Goal: Understand process/instructions

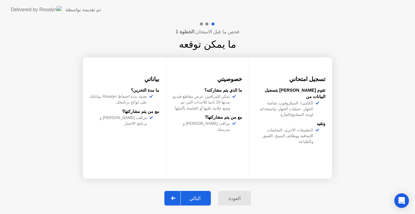
click at [195, 201] on div "التالي" at bounding box center [195, 199] width 28 height 6
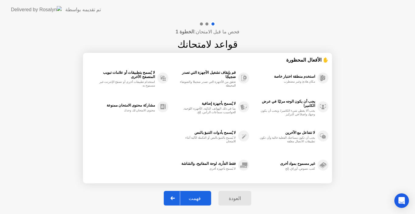
click at [195, 201] on div "فهمت" at bounding box center [194, 199] width 29 height 6
select select "Available cameras"
select select "Available speakers"
select select "Available microphones"
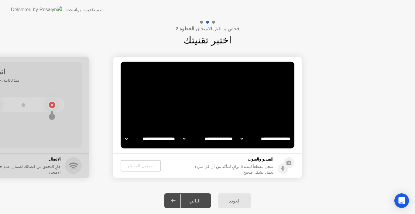
select select "**********"
select select "*******"
click at [145, 166] on div "تسجيل المقطع" at bounding box center [141, 165] width 36 height 5
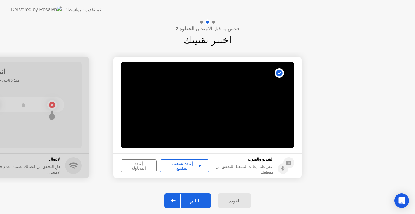
click at [187, 199] on div "التالي" at bounding box center [195, 201] width 28 height 6
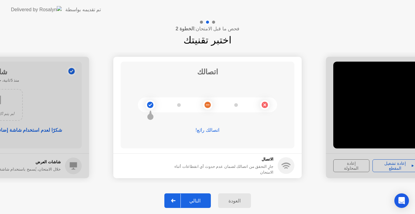
click at [196, 202] on div "التالي" at bounding box center [195, 201] width 28 height 6
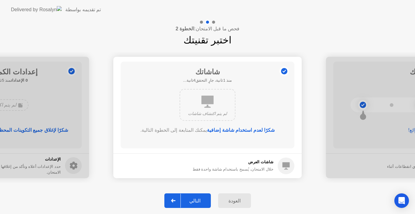
click at [196, 202] on div "التالي" at bounding box center [195, 201] width 28 height 6
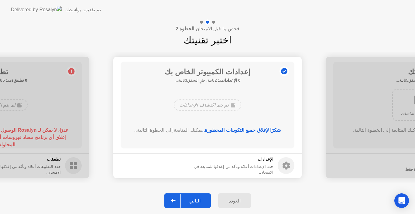
click at [196, 202] on div "التالي" at bounding box center [195, 201] width 28 height 6
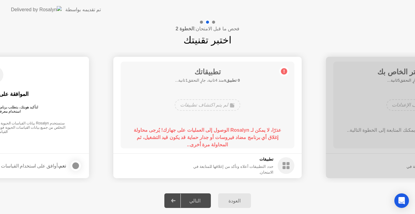
click at [200, 165] on footer "تطبيقات حدد التطبيقات أعلاه وتأكد من إغلاقها للمتابعة في الامتحان." at bounding box center [207, 165] width 188 height 25
click at [196, 198] on div "التالي" at bounding box center [195, 201] width 28 height 6
click at [228, 105] on div "لم يتم اكتشاف تطبيقات" at bounding box center [207, 105] width 65 height 12
click at [286, 166] on circle at bounding box center [286, 165] width 17 height 17
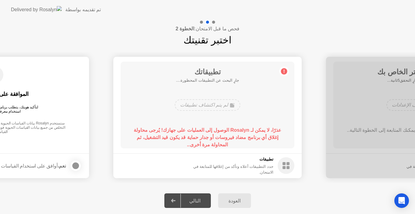
click at [286, 166] on circle at bounding box center [286, 165] width 17 height 17
click at [22, 14] on div "تم تقديمه بواسطة" at bounding box center [56, 9] width 90 height 19
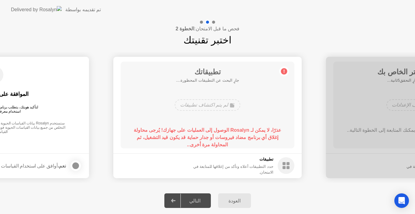
click at [32, 9] on img at bounding box center [36, 9] width 51 height 7
click at [195, 200] on div "التالي" at bounding box center [195, 201] width 28 height 6
click at [248, 162] on h5 "تطبيقات" at bounding box center [227, 159] width 92 height 6
click at [219, 103] on div "لم يتم اكتشاف تطبيقات" at bounding box center [207, 105] width 65 height 12
